Goal: Information Seeking & Learning: Learn about a topic

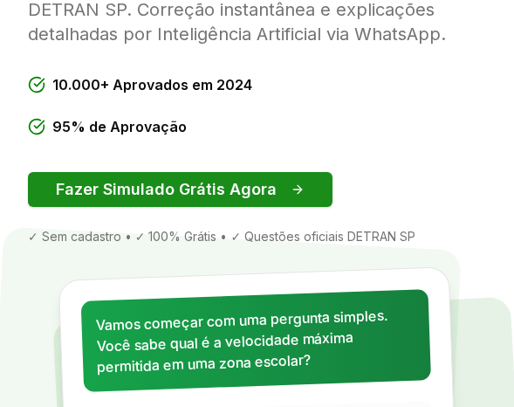
click at [189, 196] on button "Fazer Simulado Grátis Agora" at bounding box center [180, 189] width 305 height 35
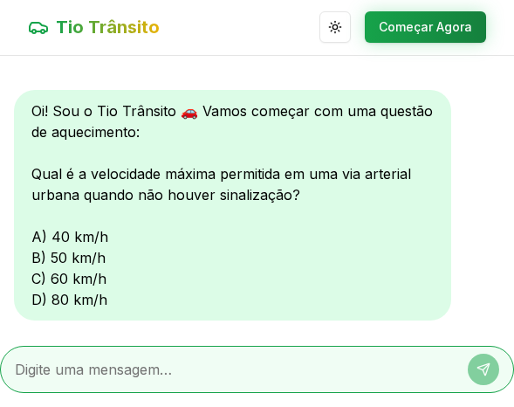
scroll to position [98, 0]
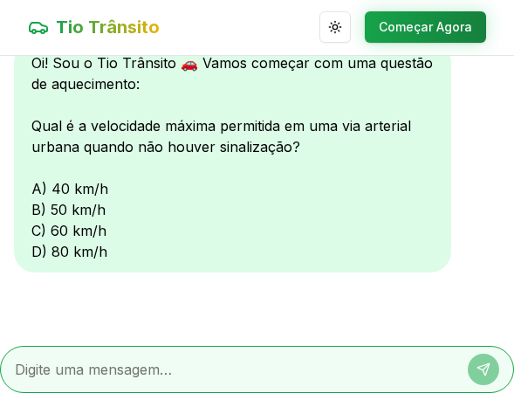
click at [104, 373] on textarea at bounding box center [233, 369] width 436 height 21
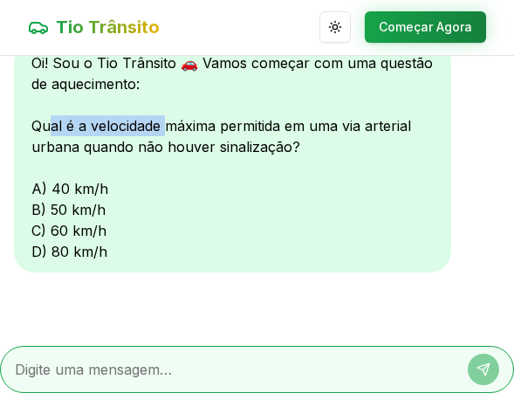
drag, startPoint x: 70, startPoint y: 128, endPoint x: 167, endPoint y: 131, distance: 96.9
click at [167, 131] on div "Oi! Sou o Tio Trânsito 🚗 Vamos começar com uma questão de aquecimento: Qual é a…" at bounding box center [232, 157] width 437 height 230
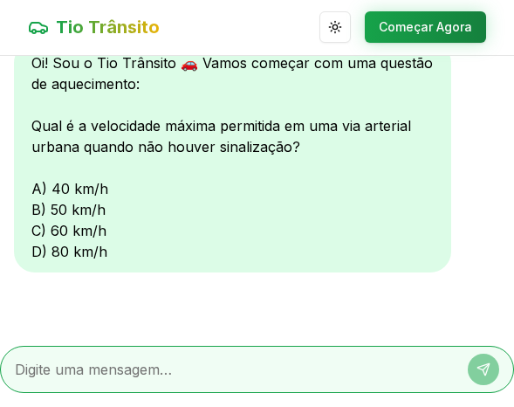
drag, startPoint x: 167, startPoint y: 131, endPoint x: 233, endPoint y: 199, distance: 95.1
click at [233, 197] on div "Oi! Sou o Tio Trânsito 🚗 Vamos começar com uma questão de aquecimento: Qual é a…" at bounding box center [232, 157] width 437 height 230
click at [168, 357] on div at bounding box center [257, 369] width 514 height 47
type textarea "A"
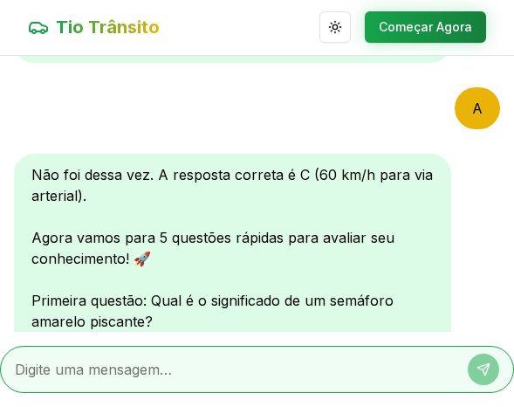
scroll to position [395, 0]
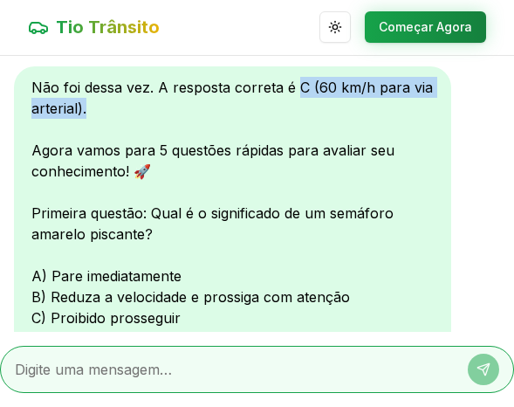
drag, startPoint x: 296, startPoint y: 81, endPoint x: 333, endPoint y: 153, distance: 80.4
click at [333, 153] on div "Não foi dessa vez. A resposta correta é C (60 km/h para via arterial). Agora va…" at bounding box center [232, 212] width 437 height 293
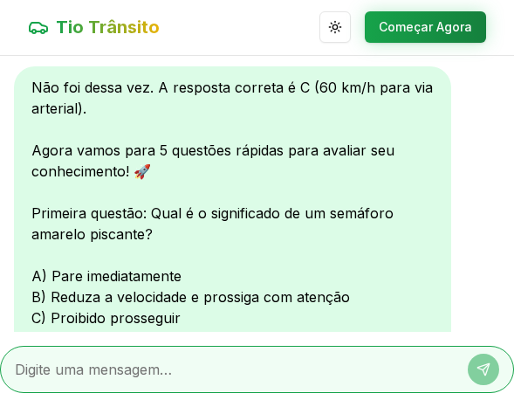
drag, startPoint x: 333, startPoint y: 153, endPoint x: 257, endPoint y: 255, distance: 127.3
click at [257, 255] on div "Não foi dessa vez. A resposta correta é C (60 km/h para via arterial). Agora va…" at bounding box center [232, 212] width 437 height 293
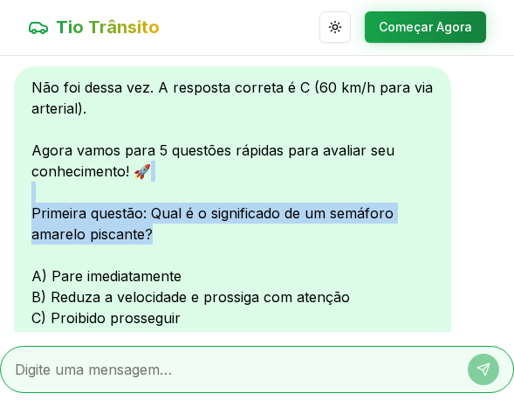
drag, startPoint x: 82, startPoint y: 195, endPoint x: 300, endPoint y: 236, distance: 222.1
click at [300, 236] on div "Não foi dessa vez. A resposta correta é C (60 km/h para via arterial). Agora va…" at bounding box center [232, 212] width 437 height 293
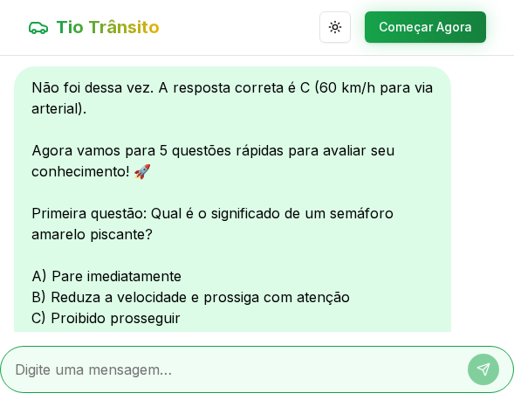
drag, startPoint x: 300, startPoint y: 236, endPoint x: 368, endPoint y: 298, distance: 91.4
click at [368, 298] on div "Não foi dessa vez. A resposta correta é C (60 km/h para via arterial). Agora va…" at bounding box center [232, 212] width 437 height 293
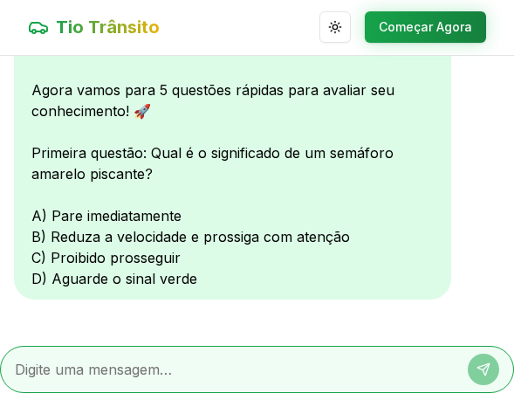
scroll to position [482, 0]
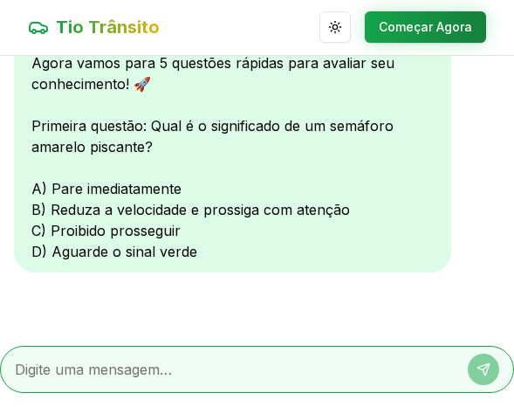
click at [276, 378] on textarea at bounding box center [233, 369] width 436 height 21
type textarea "B"
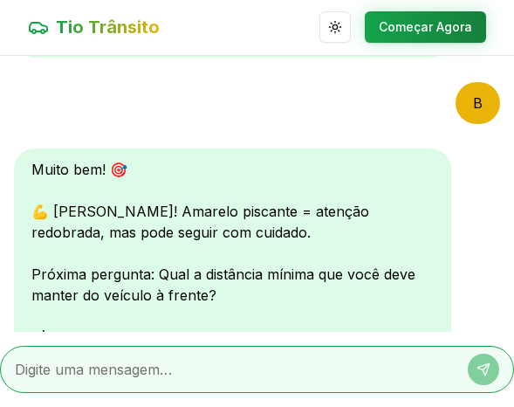
scroll to position [674, 0]
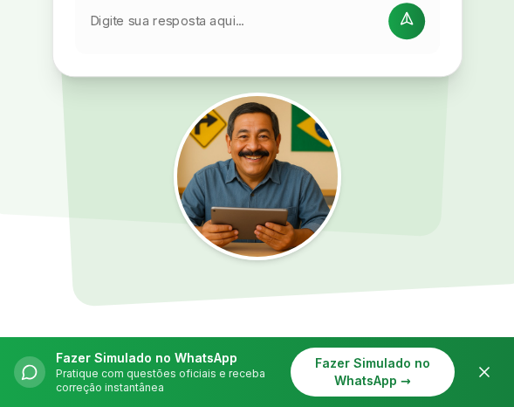
scroll to position [611, 0]
